Goal: Communication & Community: Ask a question

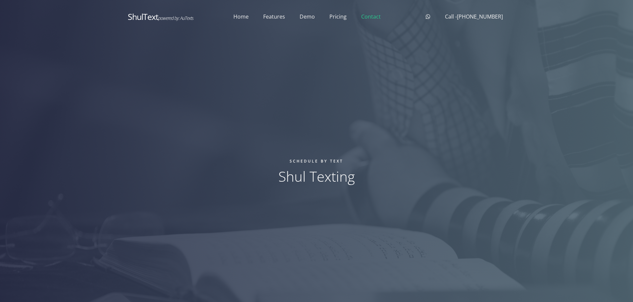
click at [373, 19] on link "Contact" at bounding box center [371, 16] width 34 height 17
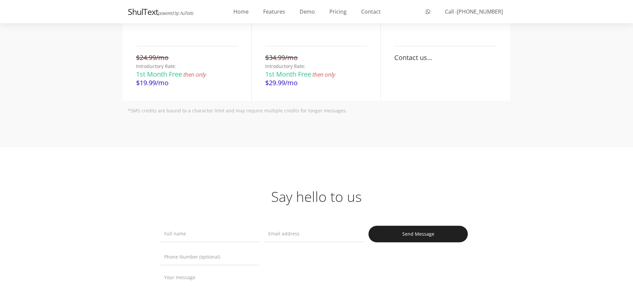
scroll to position [1109, 0]
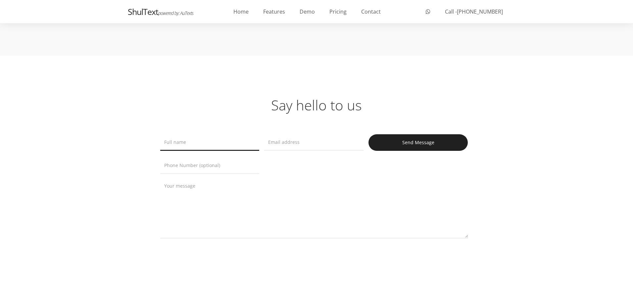
click at [185, 141] on input "text" at bounding box center [209, 142] width 99 height 17
type input "[PERSON_NAME]"
type input "[EMAIL_ADDRESS][DOMAIN_NAME]"
drag, startPoint x: 229, startPoint y: 164, endPoint x: 173, endPoint y: 170, distance: 56.9
click at [173, 170] on input "8453711220" at bounding box center [209, 165] width 99 height 17
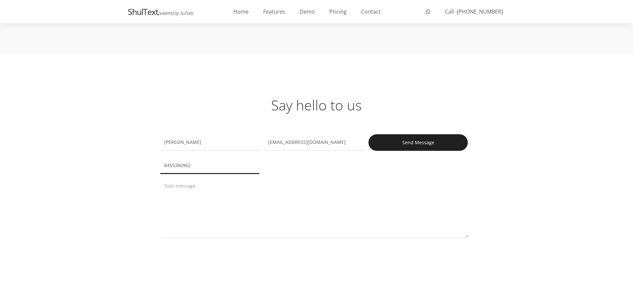
type input "8455380962"
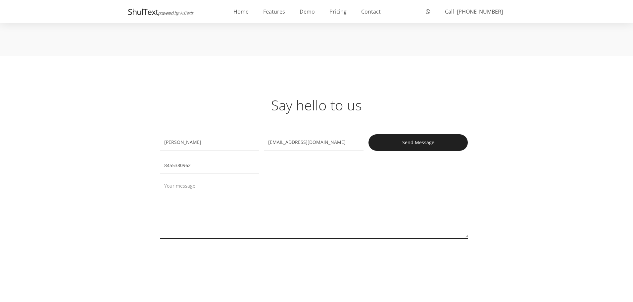
click at [185, 195] on textarea at bounding box center [314, 209] width 308 height 58
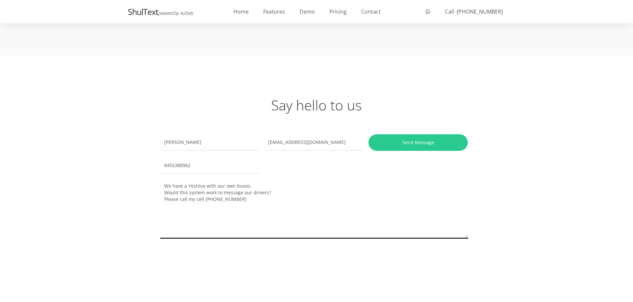
type textarea "We have a Yeshiva with our own buses. Would this system work to message our dri…"
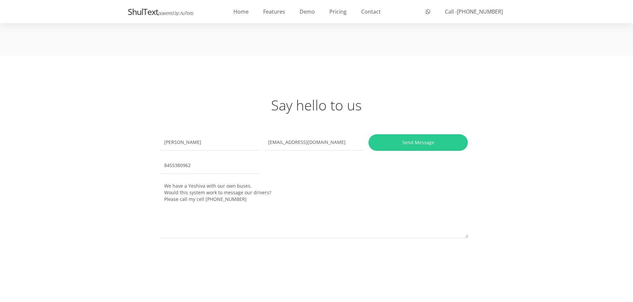
click at [429, 143] on input "Send Message" at bounding box center [418, 142] width 99 height 17
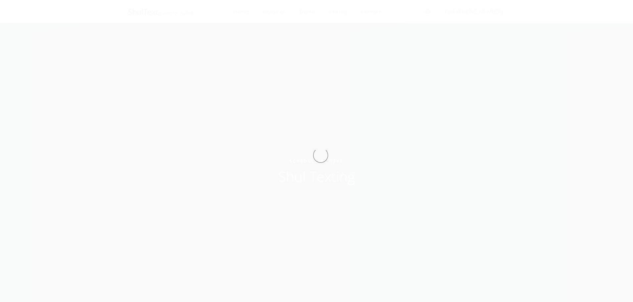
scroll to position [1109, 0]
